Goal: Information Seeking & Learning: Learn about a topic

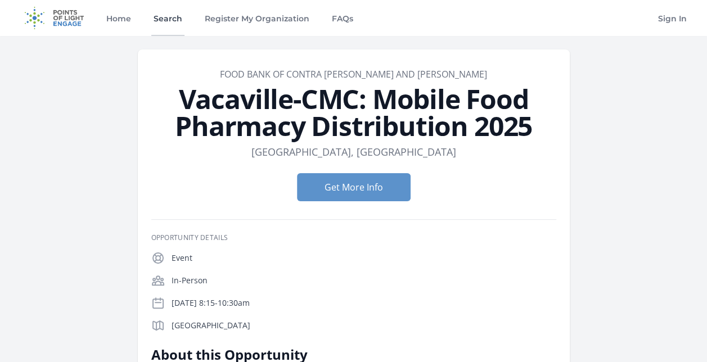
click at [174, 19] on link "Search" at bounding box center [167, 18] width 33 height 36
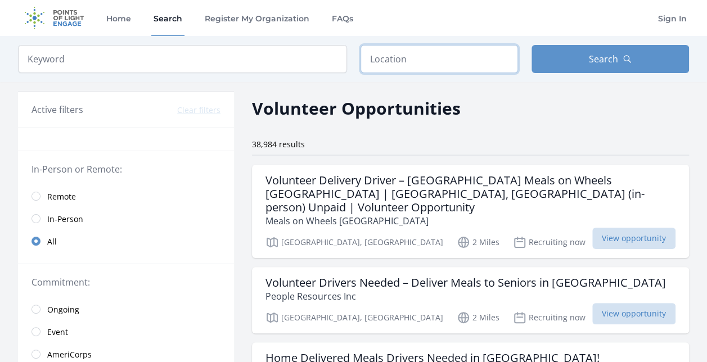
click at [446, 46] on input "text" at bounding box center [440, 59] width 158 height 28
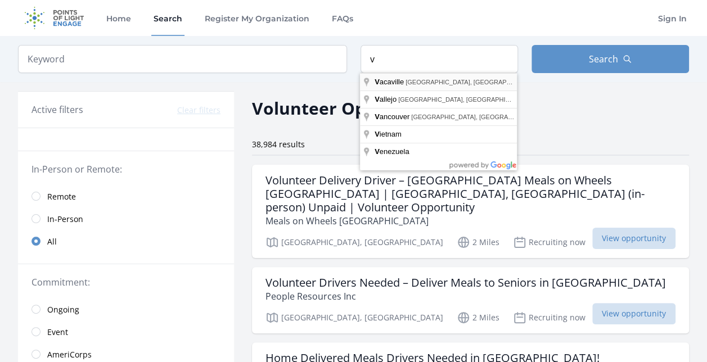
type input "Vacaville, CA, USA"
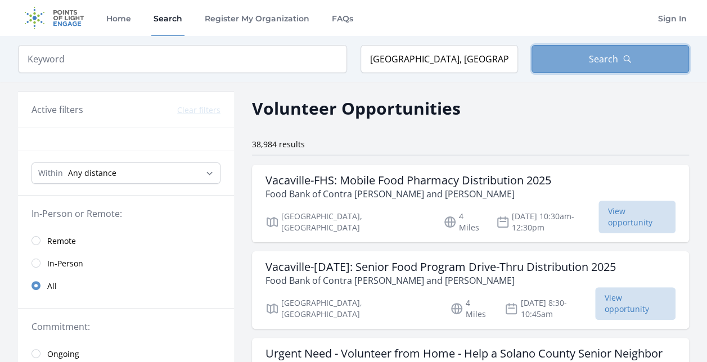
click at [611, 59] on span "Search" at bounding box center [603, 59] width 29 height 14
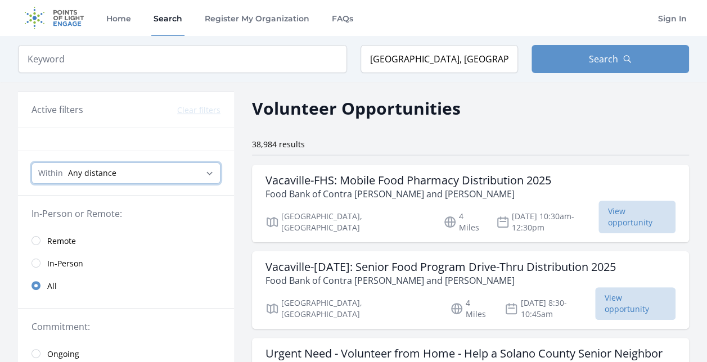
click at [213, 167] on select "Any distance , 5 Miles , 20 Miles , 50 Miles , 100 Miles" at bounding box center [126, 173] width 189 height 21
select select "8046"
click at [32, 163] on select "Any distance , 5 Miles , 20 Miles , 50 Miles , 100 Miles" at bounding box center [126, 173] width 189 height 21
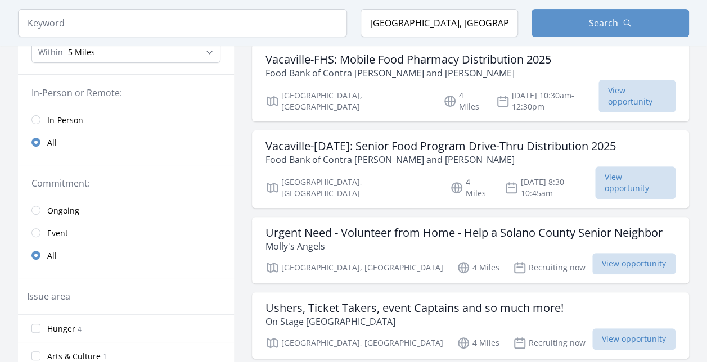
scroll to position [113, 0]
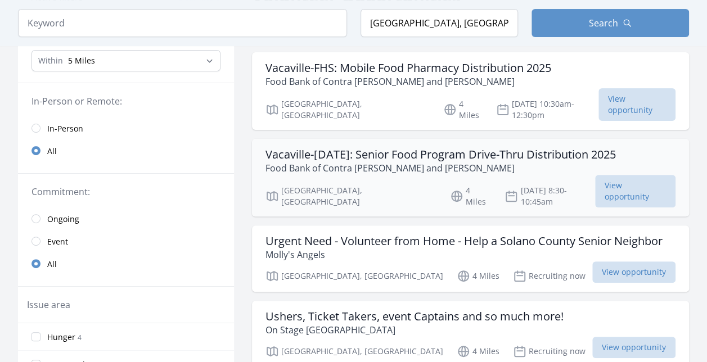
click at [410, 148] on h3 "Vacaville-Epiphany: Senior Food Program Drive-Thru Distribution 2025" at bounding box center [441, 155] width 351 height 14
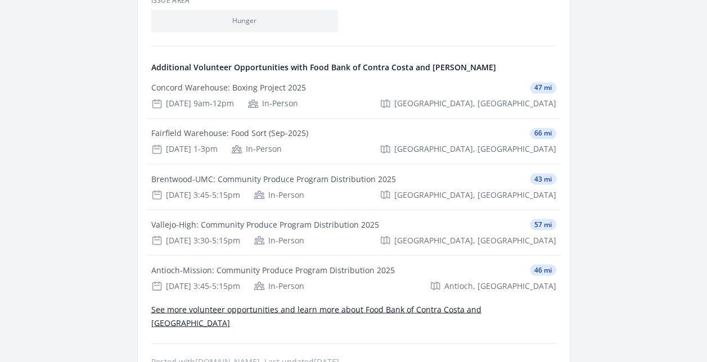
scroll to position [900, 0]
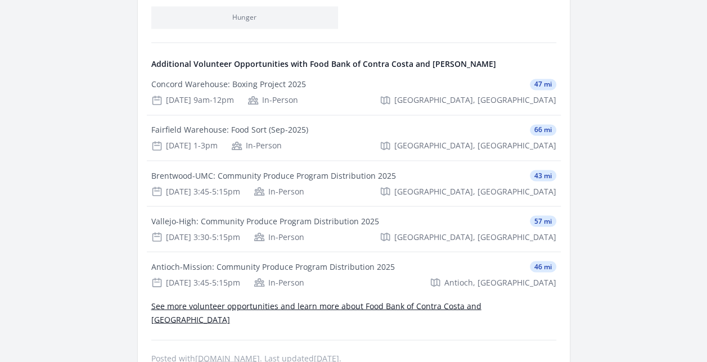
click at [331, 301] on link "See more volunteer opportunities and learn more about Food Bank of Contra Costa…" at bounding box center [316, 313] width 330 height 24
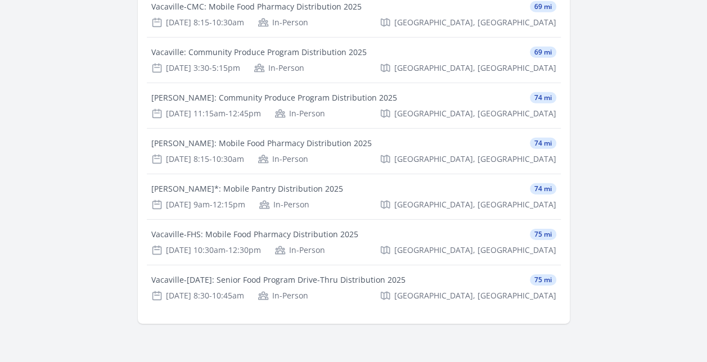
scroll to position [5853, 0]
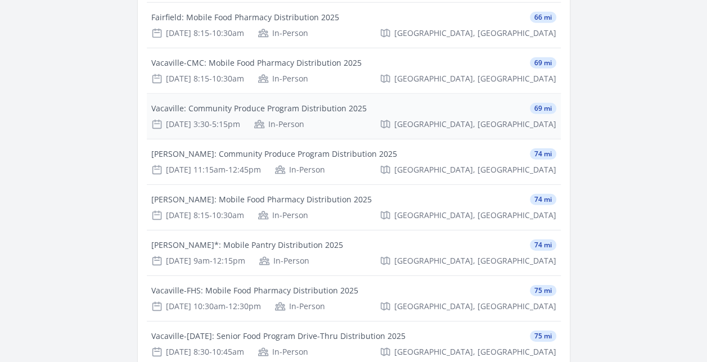
click at [252, 103] on div "Vacaville: Community Produce Program Distribution 2025" at bounding box center [259, 108] width 216 height 11
